Goal: Obtain resource: Obtain resource

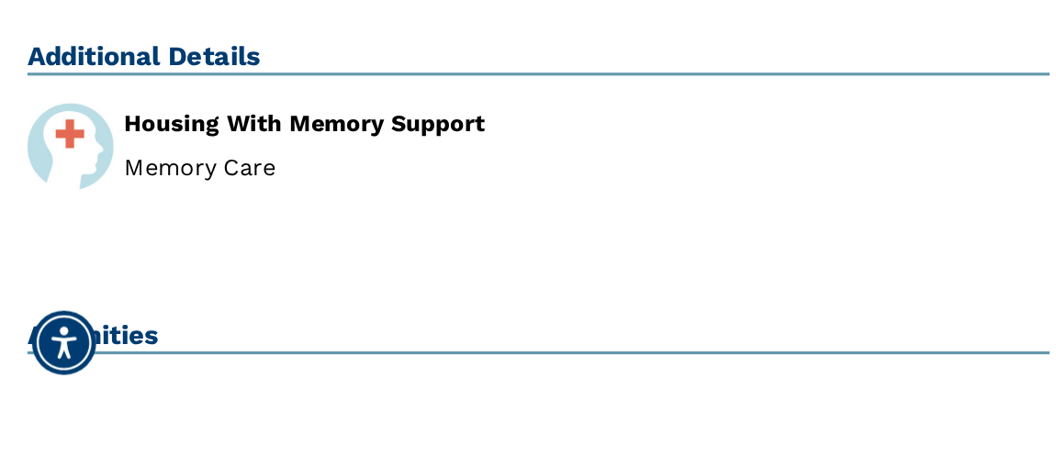
scroll to position [716, 0]
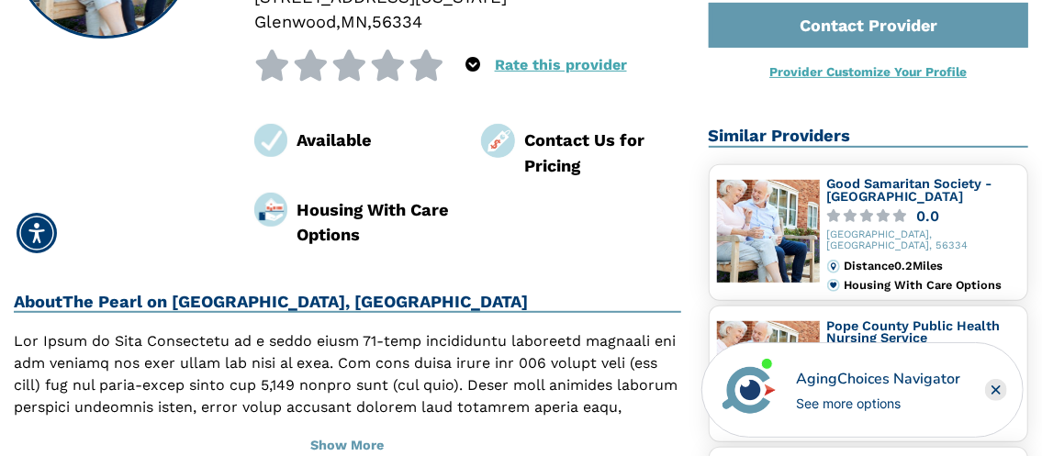
scroll to position [302, 0]
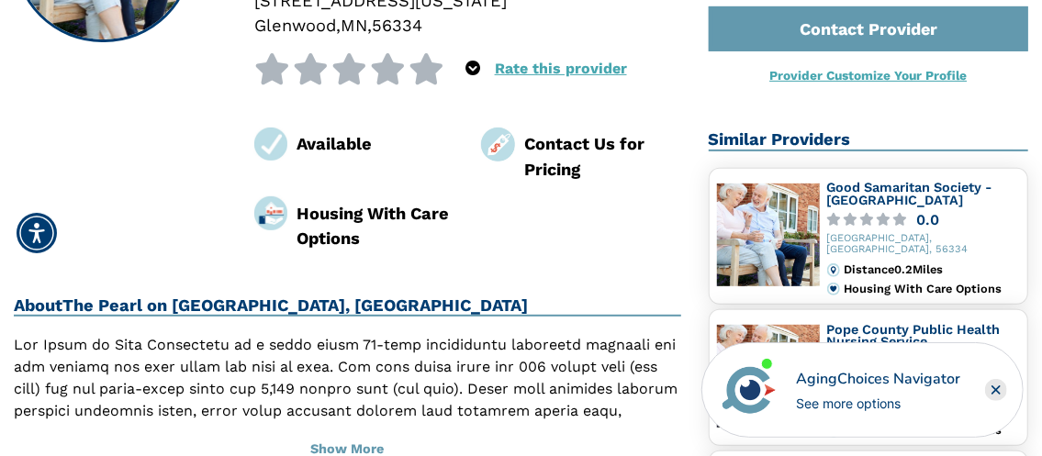
click at [281, 151] on img at bounding box center [271, 145] width 34 height 34
click at [318, 149] on div "Available" at bounding box center [375, 143] width 157 height 25
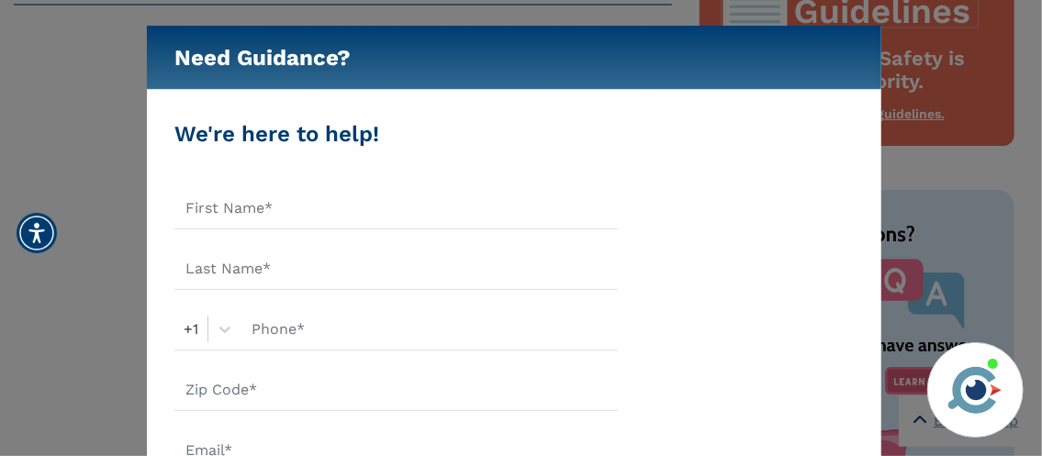
scroll to position [994, 0]
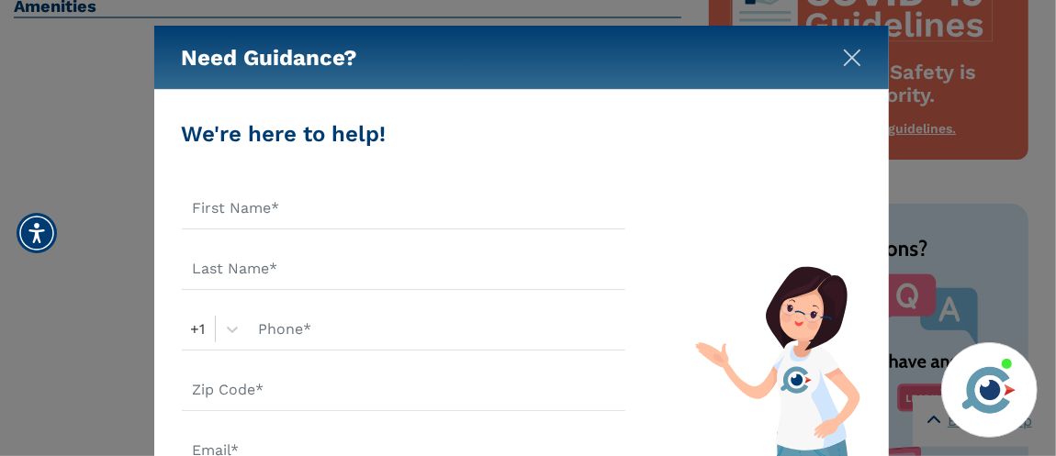
click at [855, 59] on img "Close" at bounding box center [852, 58] width 18 height 18
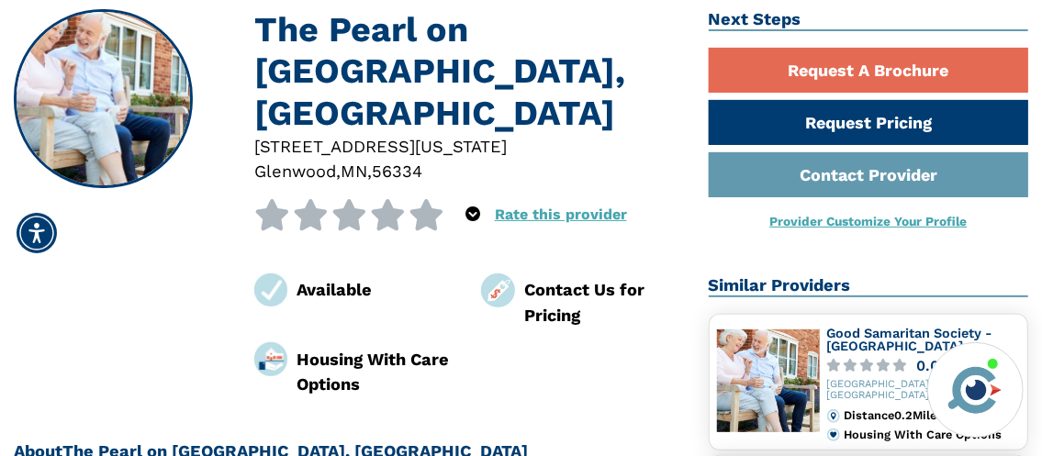
scroll to position [157, 0]
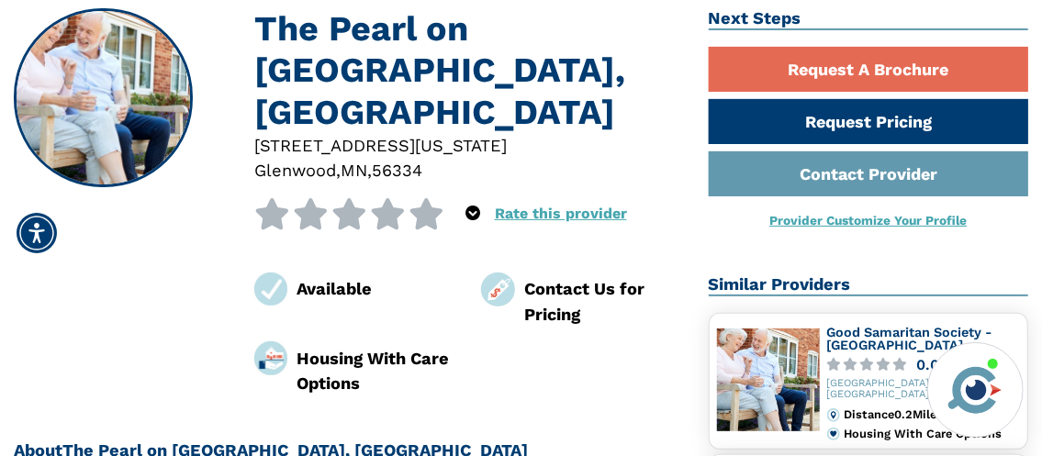
click at [545, 288] on div "Contact Us for Pricing" at bounding box center [602, 301] width 157 height 50
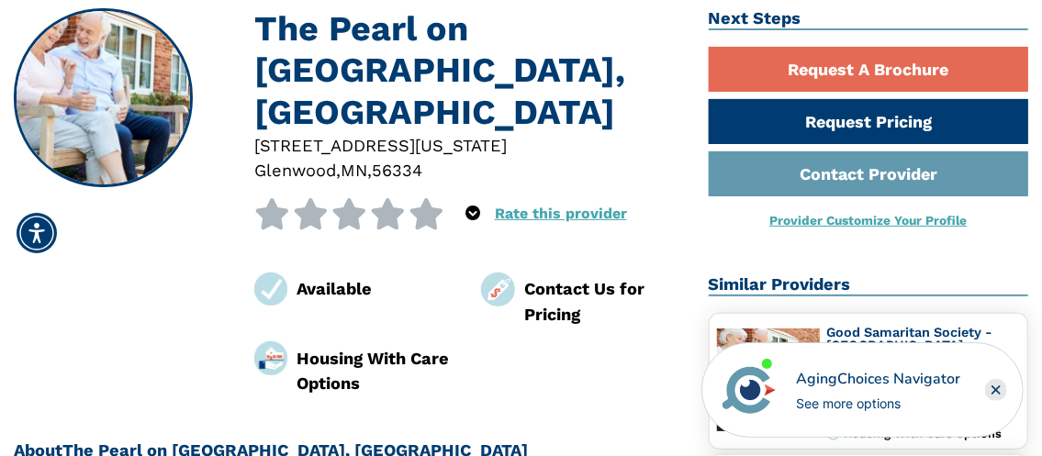
click at [495, 290] on img at bounding box center [498, 290] width 34 height 34
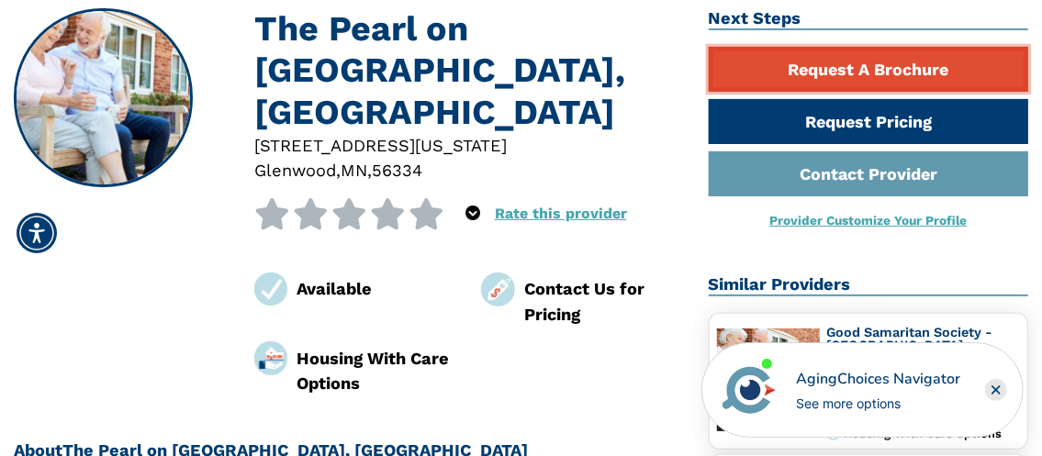
click at [853, 68] on link "Request A Brochure" at bounding box center [869, 69] width 320 height 45
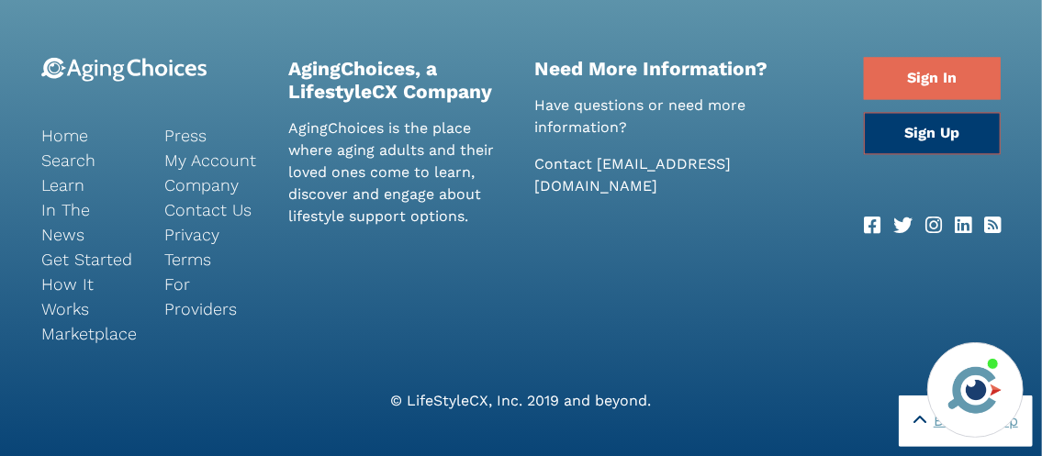
scroll to position [157, 0]
